Goal: Task Accomplishment & Management: Use online tool/utility

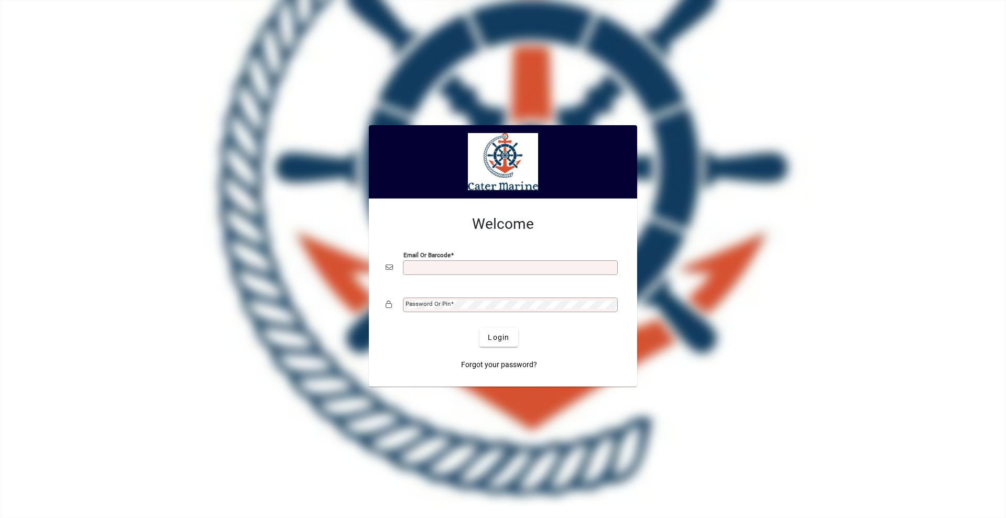
click at [420, 263] on div "Email or Barcode" at bounding box center [510, 267] width 215 height 15
type input "**********"
click at [479, 328] on button "Login" at bounding box center [498, 337] width 38 height 19
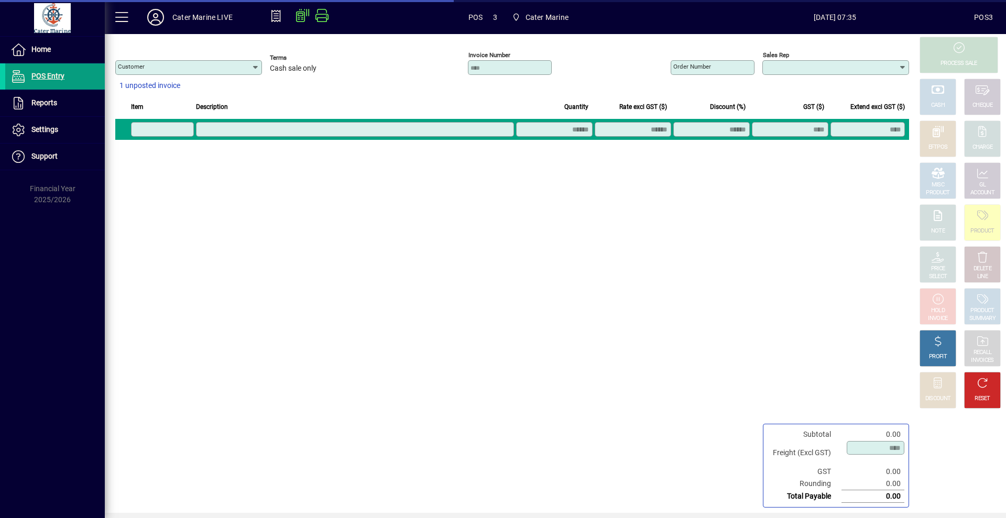
type input "**********"
